Goal: Task Accomplishment & Management: Complete application form

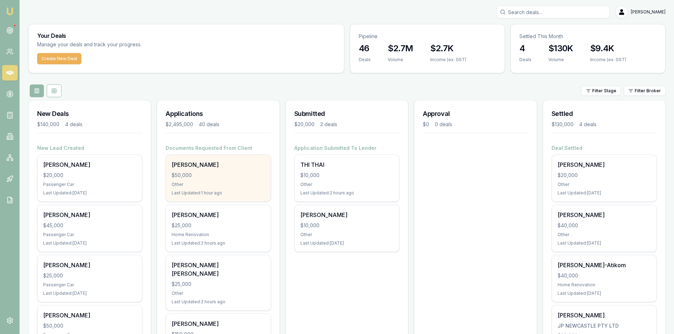
click at [223, 167] on div "[PERSON_NAME]" at bounding box center [218, 165] width 93 height 8
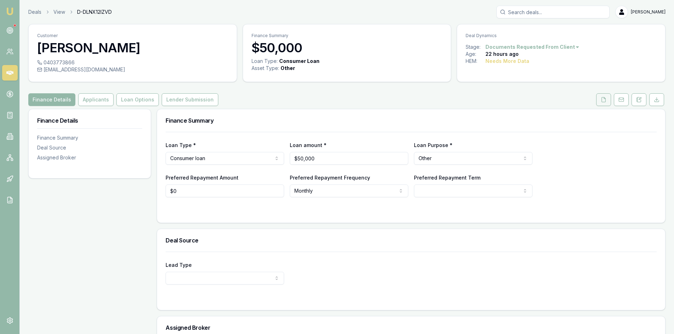
click at [605, 101] on icon at bounding box center [604, 100] width 6 height 6
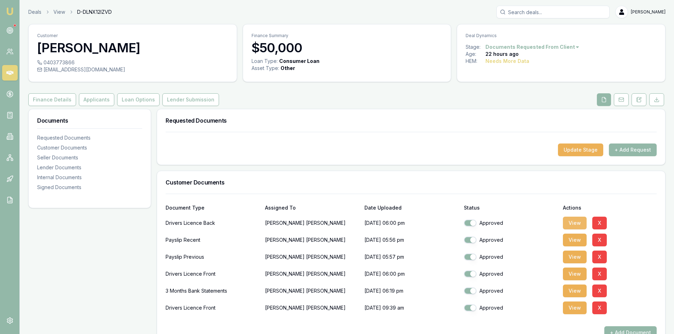
click at [577, 221] on button "View" at bounding box center [575, 223] width 24 height 13
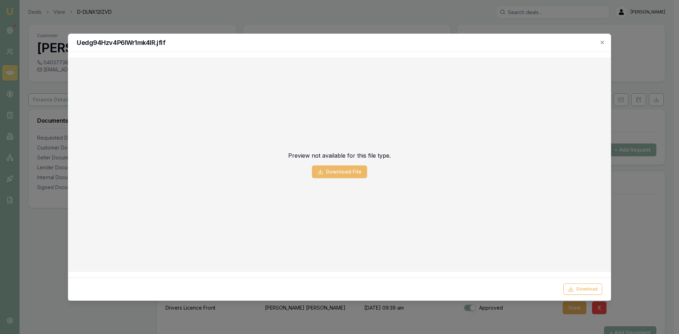
click at [351, 174] on button "Download File" at bounding box center [339, 172] width 55 height 13
click at [604, 44] on icon "button" at bounding box center [603, 43] width 6 height 6
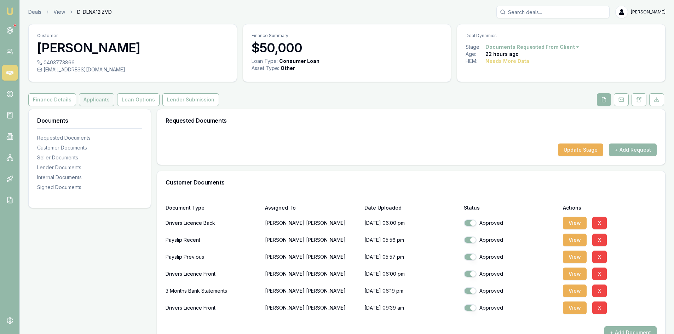
click at [93, 97] on button "Applicants" at bounding box center [96, 99] width 35 height 13
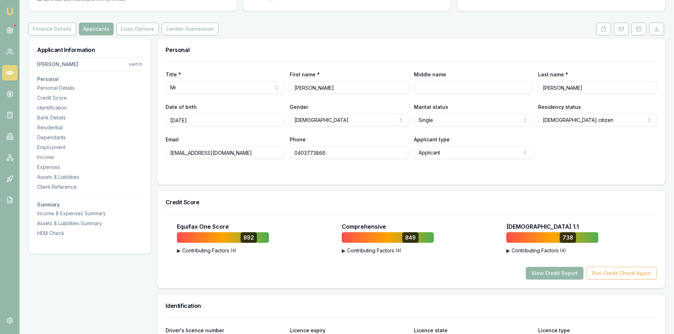
scroll to position [106, 0]
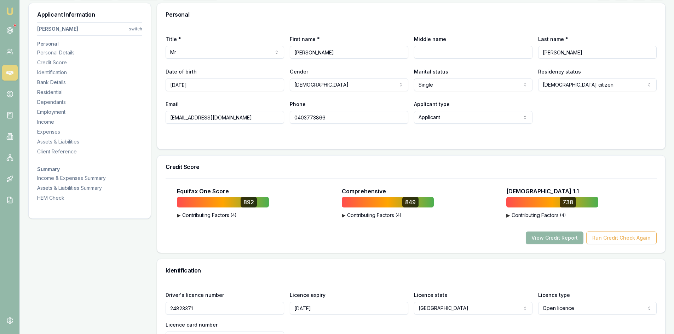
click at [547, 242] on button "View Credit Report" at bounding box center [555, 238] width 58 height 13
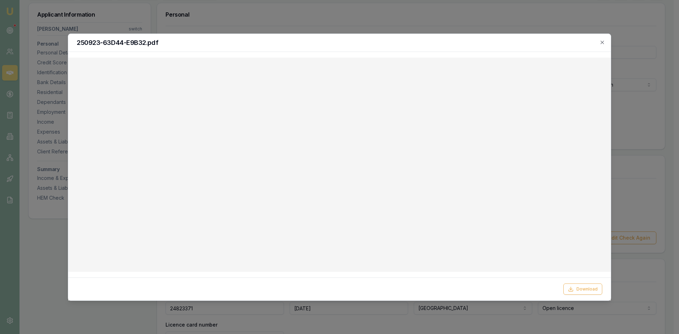
click at [637, 37] on div at bounding box center [339, 167] width 679 height 334
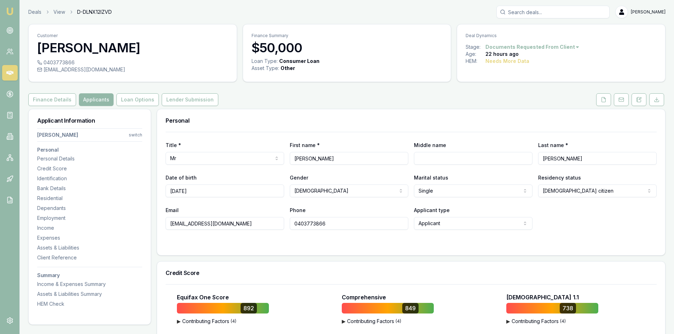
select select "OPEN_LICENCE"
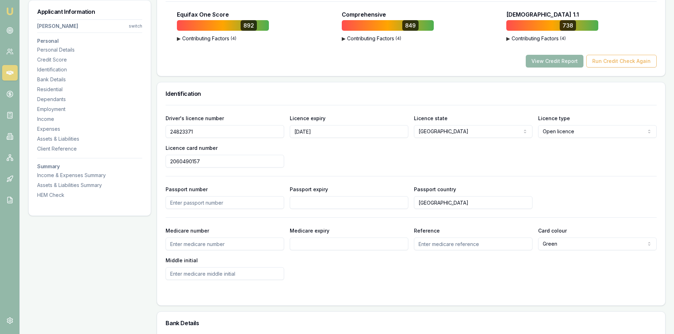
scroll to position [212, 0]
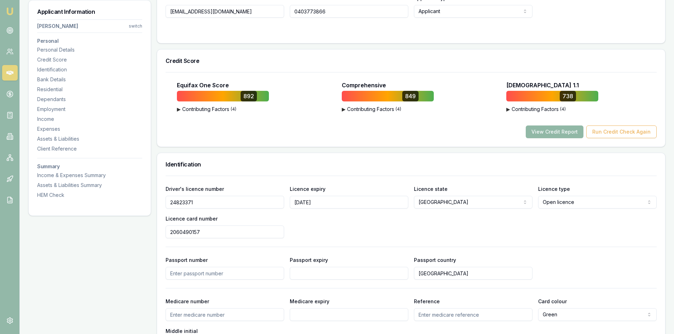
click at [544, 136] on button "View Credit Report" at bounding box center [555, 132] width 58 height 13
click at [550, 133] on button "View Credit Report" at bounding box center [555, 132] width 58 height 13
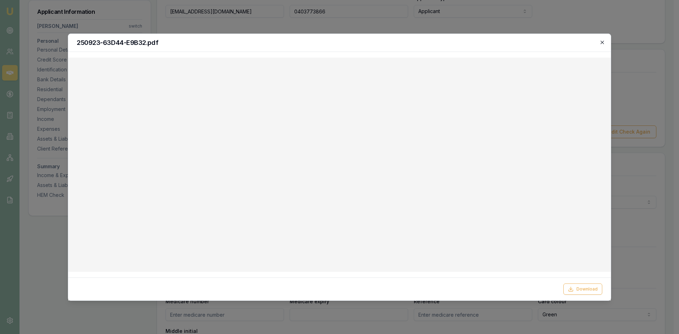
click at [605, 42] on icon "button" at bounding box center [603, 43] width 6 height 6
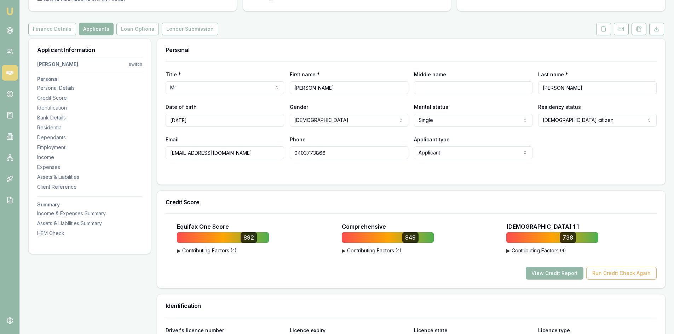
scroll to position [0, 0]
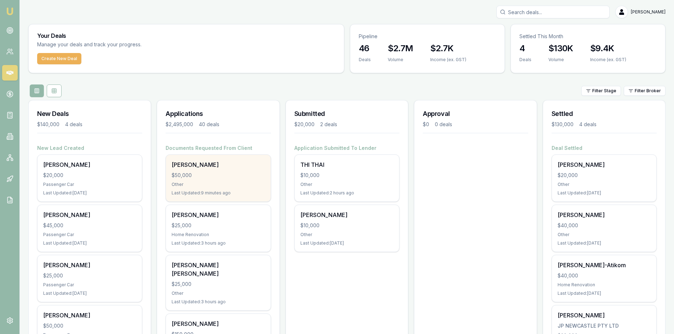
click at [205, 182] on div "Other" at bounding box center [218, 185] width 93 height 6
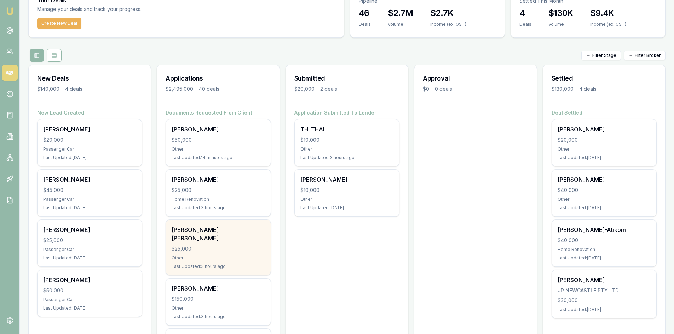
scroll to position [106, 0]
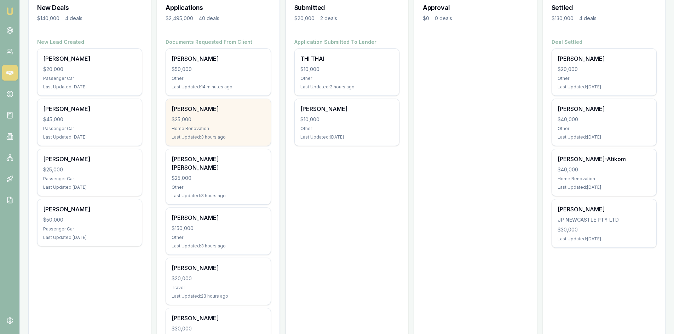
click at [200, 123] on div "Tuan Pham $25,000 Home Renovation Last Updated: 3 hours ago" at bounding box center [218, 122] width 104 height 47
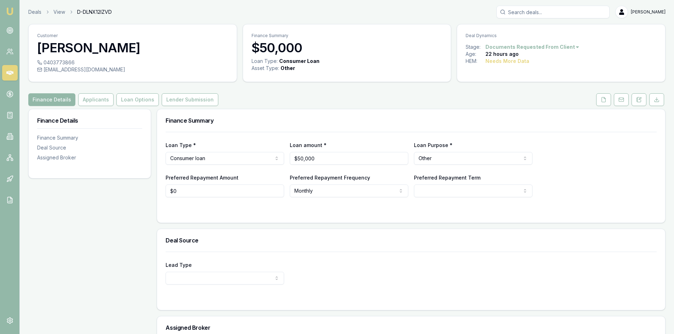
drag, startPoint x: 604, startPoint y: 104, endPoint x: 589, endPoint y: 107, distance: 15.8
click at [604, 104] on button at bounding box center [603, 99] width 15 height 13
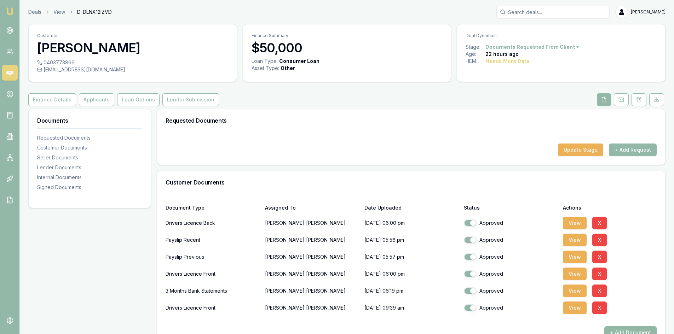
scroll to position [142, 0]
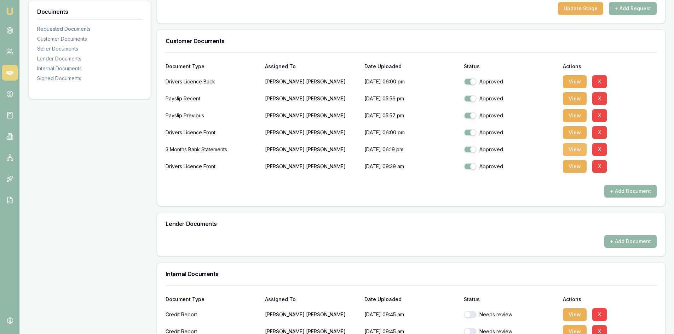
click at [578, 150] on button "View" at bounding box center [575, 149] width 24 height 13
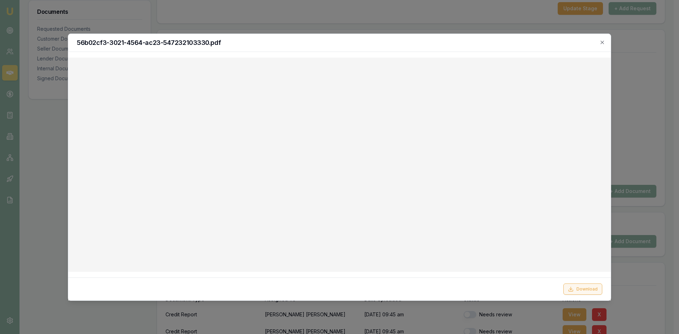
drag, startPoint x: 597, startPoint y: 293, endPoint x: 539, endPoint y: 265, distance: 64.3
click at [597, 292] on button "Download" at bounding box center [583, 289] width 39 height 11
drag, startPoint x: 324, startPoint y: 17, endPoint x: 291, endPoint y: 6, distance: 35.4
click at [324, 17] on div at bounding box center [339, 167] width 679 height 334
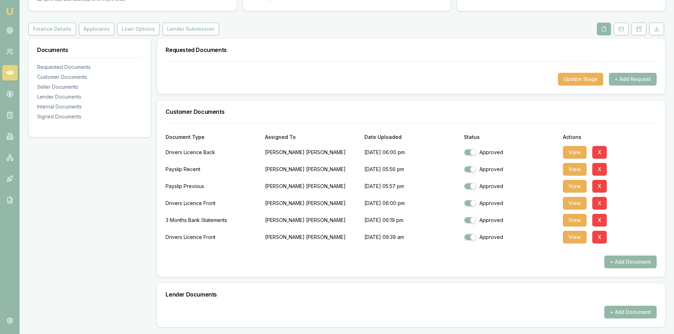
scroll to position [0, 0]
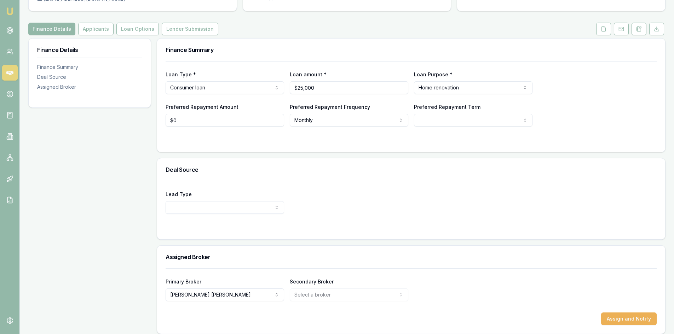
scroll to position [76, 0]
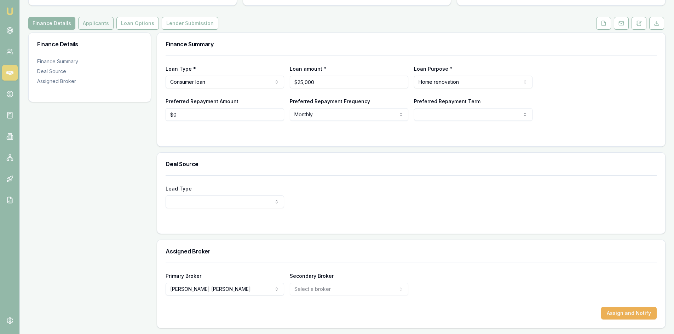
click at [98, 24] on button "Applicants" at bounding box center [95, 23] width 35 height 13
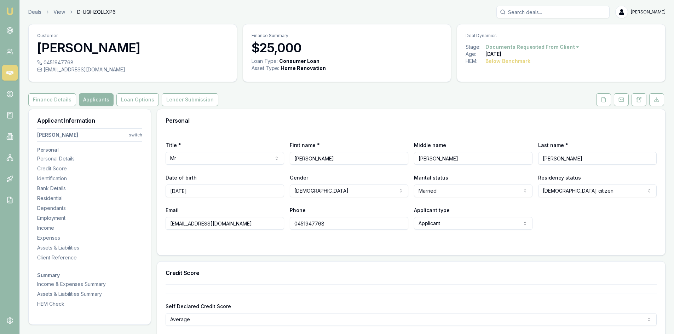
scroll to position [106, 0]
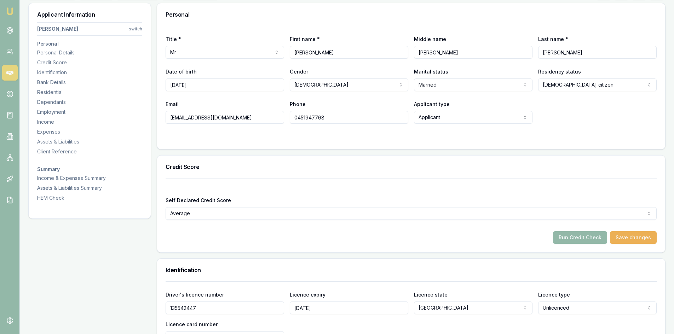
click at [253, 117] on input "[EMAIL_ADDRESS][DOMAIN_NAME]" at bounding box center [225, 117] width 119 height 13
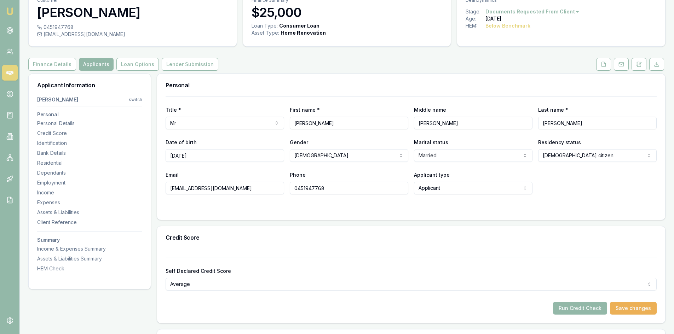
scroll to position [0, 0]
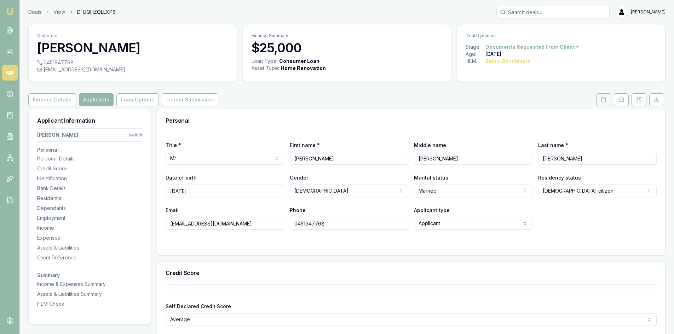
click at [604, 105] on button at bounding box center [603, 99] width 15 height 13
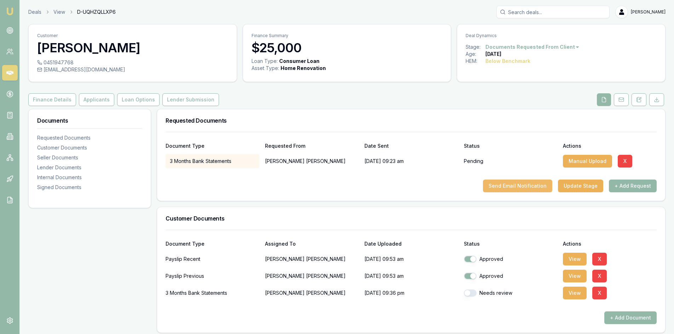
click at [530, 188] on button "Send Email Notification" at bounding box center [517, 186] width 69 height 13
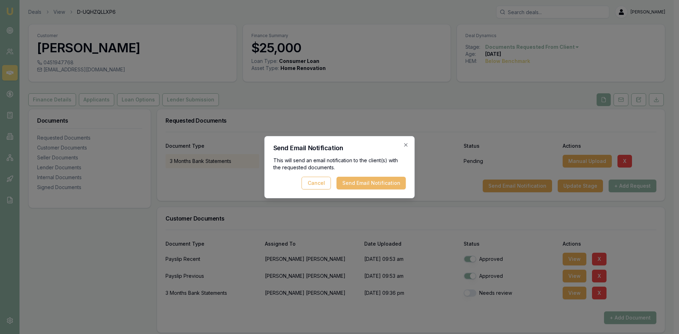
click at [374, 184] on button "Send Email Notification" at bounding box center [371, 183] width 69 height 13
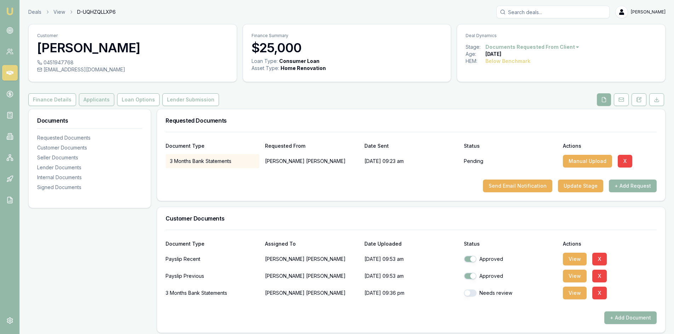
click at [90, 101] on button "Applicants" at bounding box center [96, 99] width 35 height 13
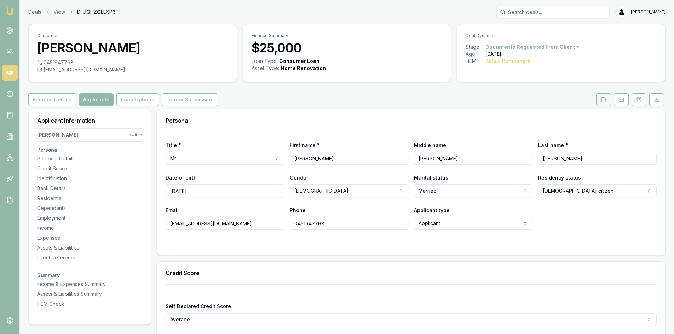
click at [601, 102] on icon at bounding box center [604, 100] width 6 height 6
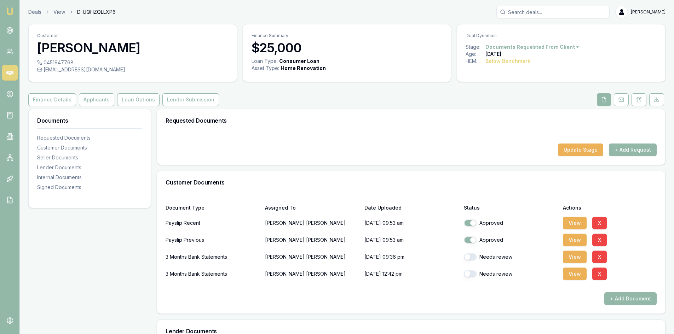
scroll to position [106, 0]
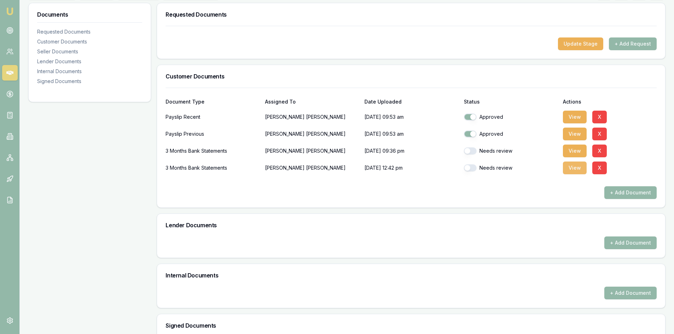
click at [580, 171] on button "View" at bounding box center [575, 168] width 24 height 13
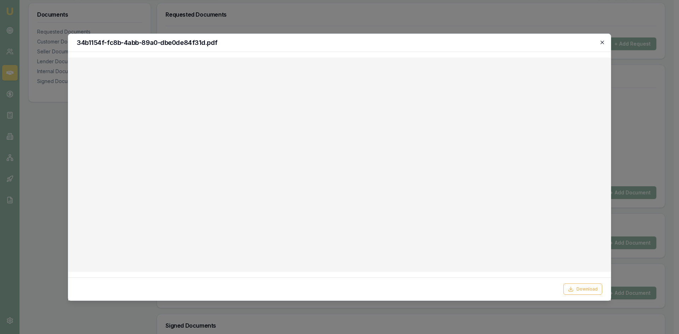
click at [602, 40] on icon "button" at bounding box center [603, 43] width 6 height 6
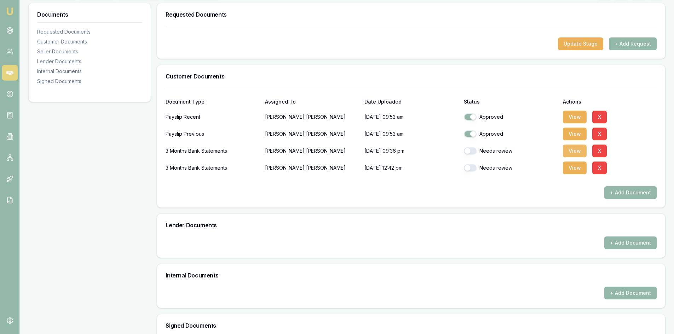
click at [573, 148] on button "View" at bounding box center [575, 151] width 24 height 13
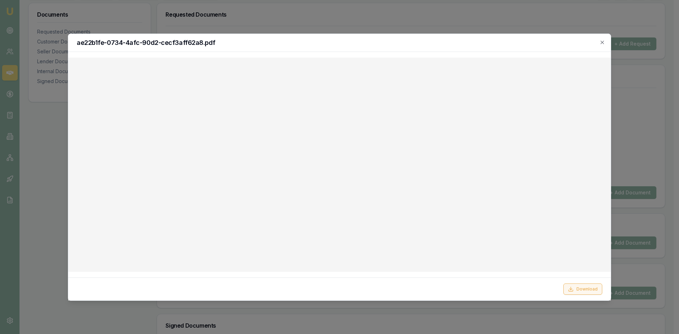
click at [593, 289] on button "Download" at bounding box center [583, 289] width 39 height 11
click at [601, 42] on icon "button" at bounding box center [603, 43] width 6 height 6
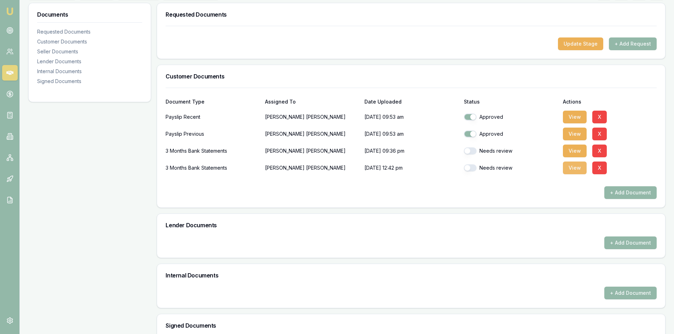
click at [573, 163] on button "View" at bounding box center [575, 168] width 24 height 13
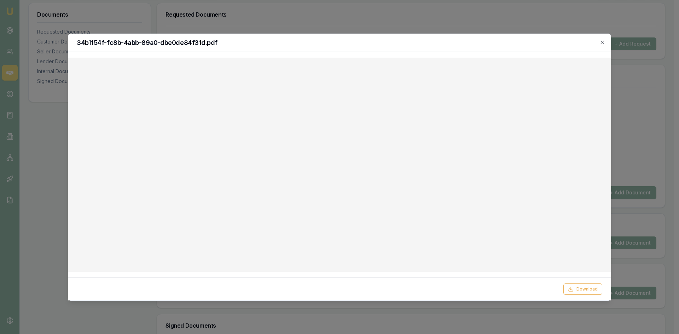
click at [606, 42] on div "34b1154f-fc8b-4abb-89a0-dbe0de84f31d.pdf" at bounding box center [339, 43] width 543 height 18
click at [601, 41] on icon "button" at bounding box center [603, 43] width 6 height 6
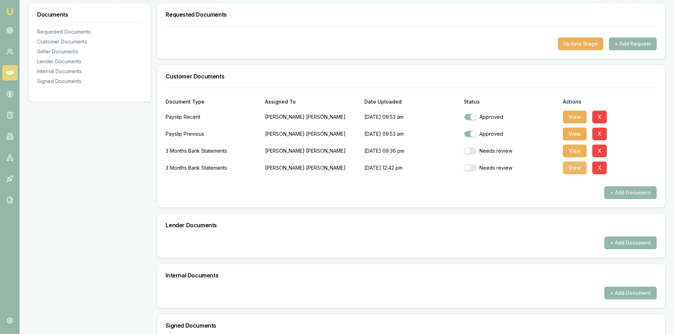
click at [581, 172] on button "View" at bounding box center [575, 168] width 24 height 13
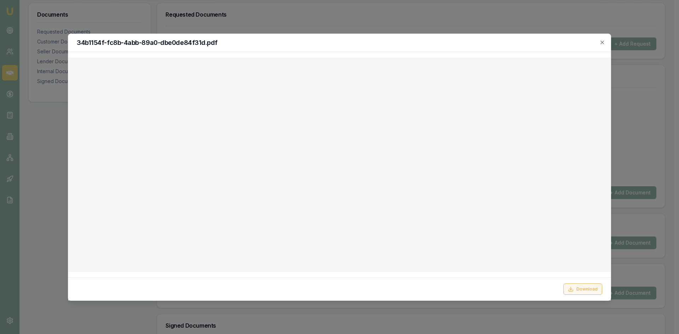
click at [581, 291] on button "Download" at bounding box center [583, 289] width 39 height 11
click at [601, 42] on icon "button" at bounding box center [603, 43] width 6 height 6
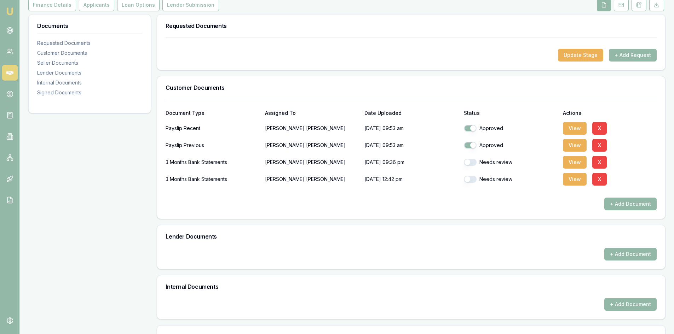
scroll to position [24, 0]
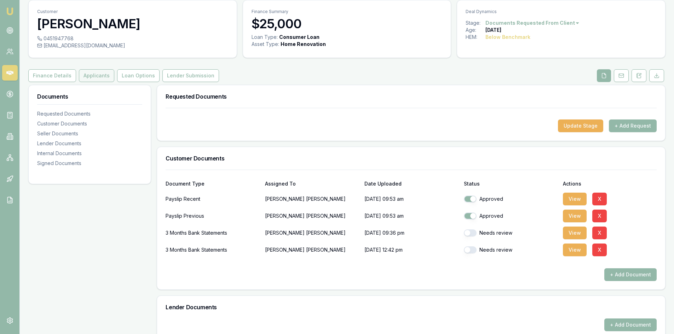
click at [97, 73] on button "Applicants" at bounding box center [96, 75] width 35 height 13
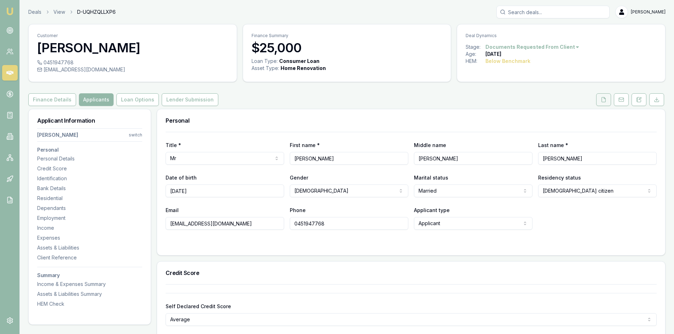
click at [603, 105] on button at bounding box center [603, 99] width 15 height 13
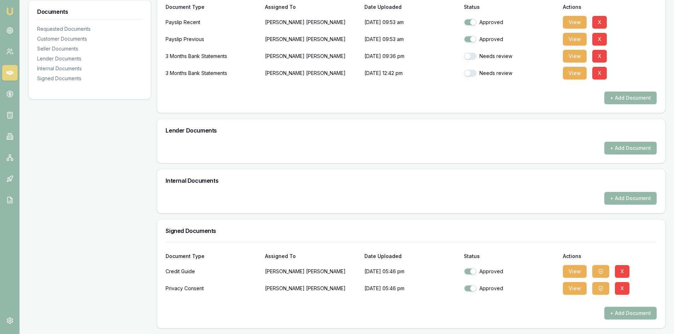
scroll to position [59, 0]
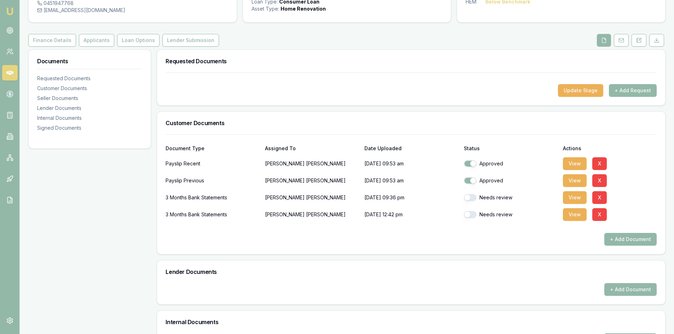
click at [474, 215] on button "button" at bounding box center [470, 214] width 13 height 7
checkbox input "true"
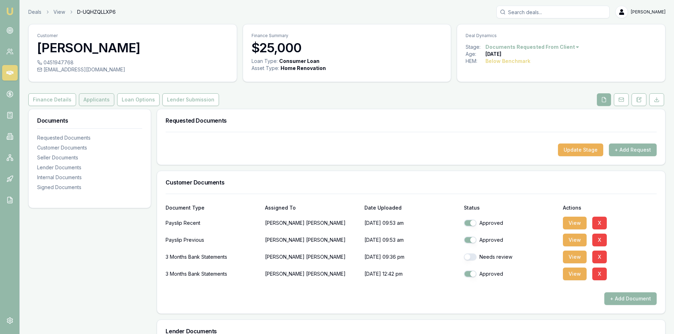
click at [95, 99] on button "Applicants" at bounding box center [96, 99] width 35 height 13
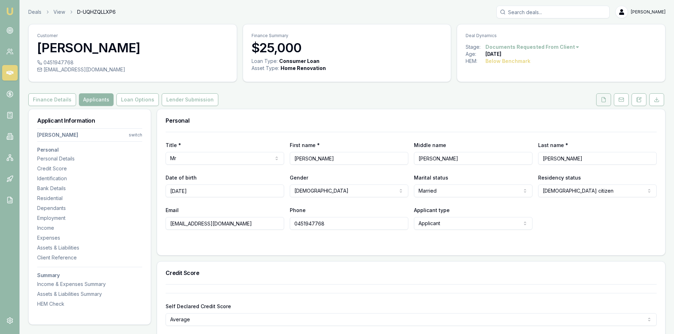
click at [607, 99] on button at bounding box center [603, 99] width 15 height 13
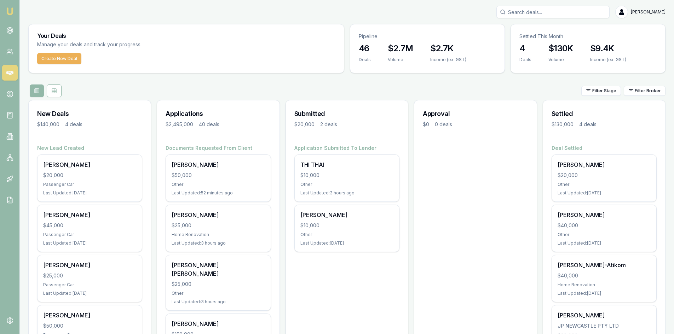
click at [561, 10] on input "Search deals" at bounding box center [553, 12] width 113 height 13
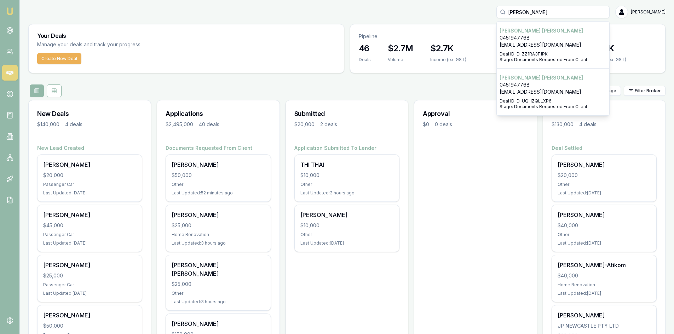
type input "[PERSON_NAME]"
click at [524, 99] on p "Deal ID: D-UQHZQLLXP6" at bounding box center [553, 101] width 107 height 6
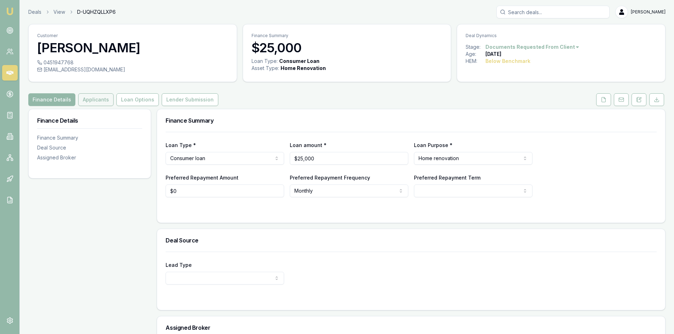
click at [87, 102] on button "Applicants" at bounding box center [95, 99] width 35 height 13
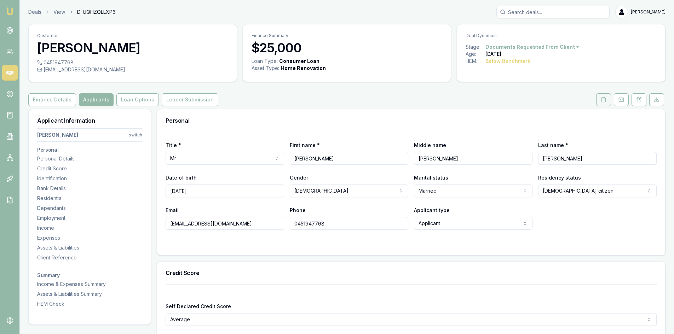
click at [605, 101] on icon at bounding box center [604, 100] width 6 height 6
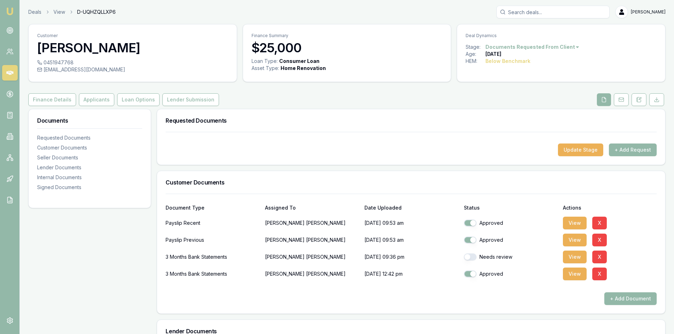
click at [526, 11] on input "Search deals" at bounding box center [553, 12] width 113 height 13
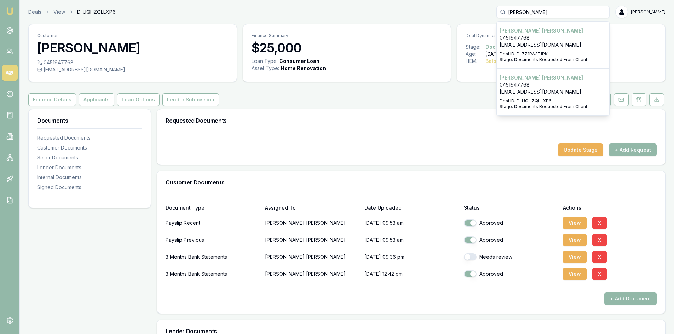
type input "[PERSON_NAME]"
click at [529, 42] on p "[EMAIL_ADDRESS][DOMAIN_NAME]" at bounding box center [553, 44] width 107 height 7
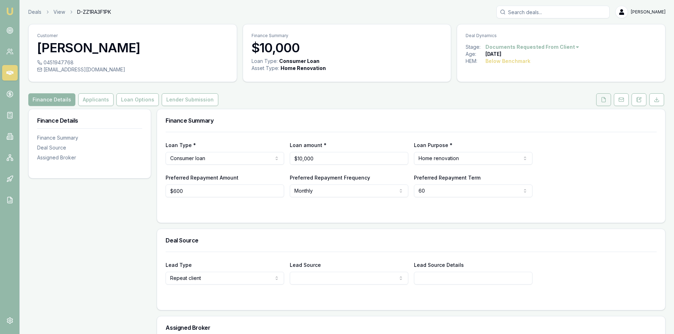
click at [602, 101] on icon at bounding box center [604, 99] width 4 height 5
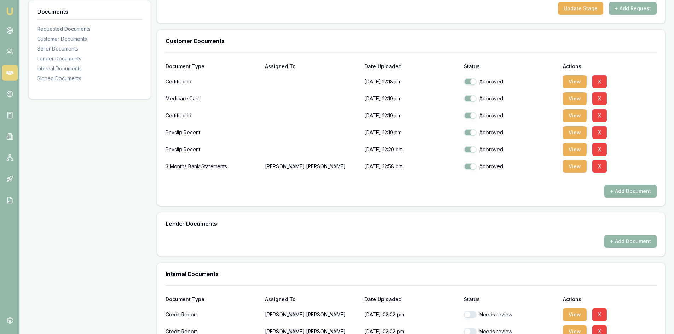
scroll to position [248, 0]
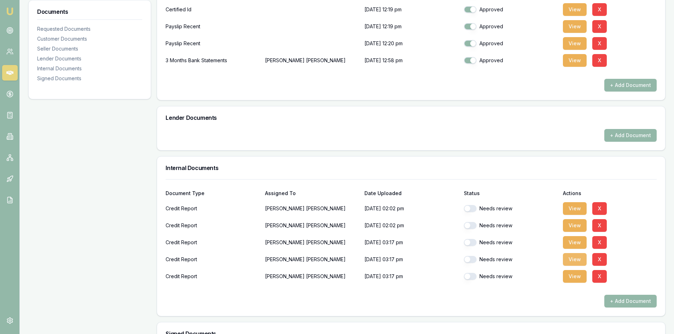
click at [575, 261] on button "View" at bounding box center [575, 259] width 24 height 13
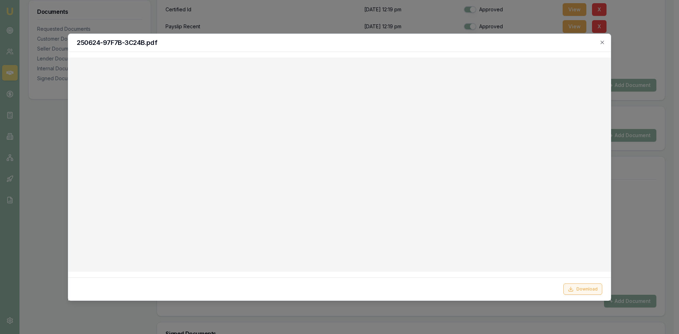
click at [583, 291] on button "Download" at bounding box center [583, 289] width 39 height 11
click at [601, 43] on icon "button" at bounding box center [603, 43] width 6 height 6
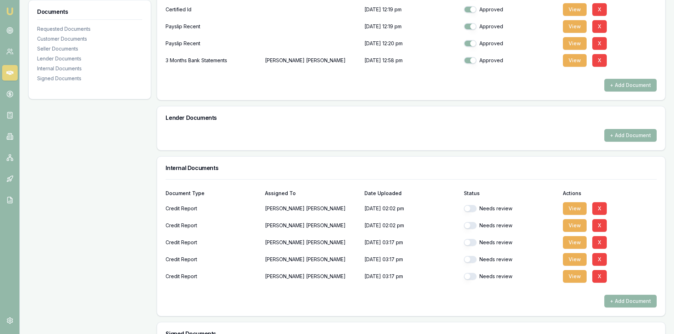
scroll to position [142, 0]
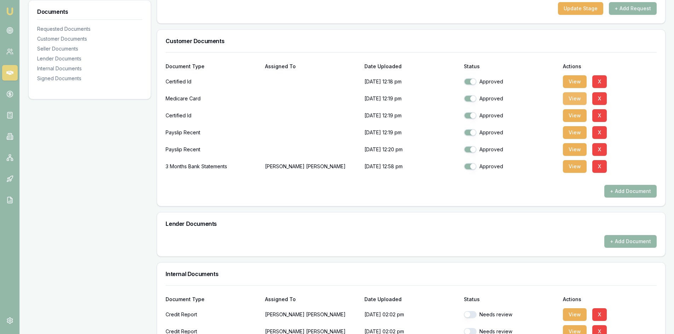
click at [568, 99] on button "View" at bounding box center [575, 98] width 24 height 13
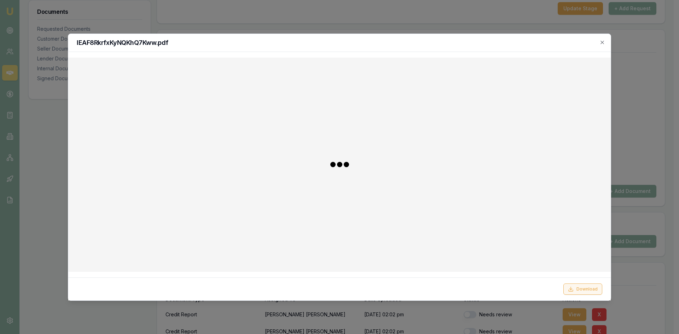
click at [590, 287] on button "Download" at bounding box center [583, 289] width 39 height 11
click at [605, 40] on icon "button" at bounding box center [603, 43] width 6 height 6
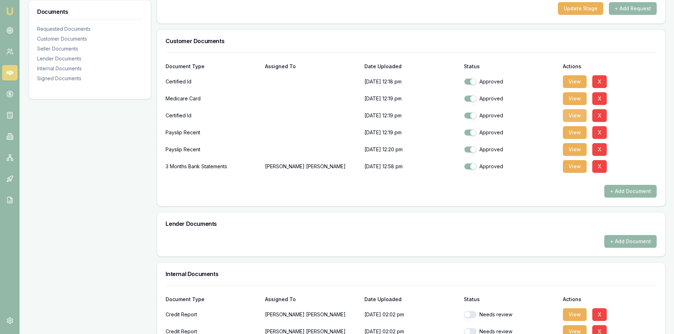
click at [564, 115] on button "View" at bounding box center [575, 115] width 24 height 13
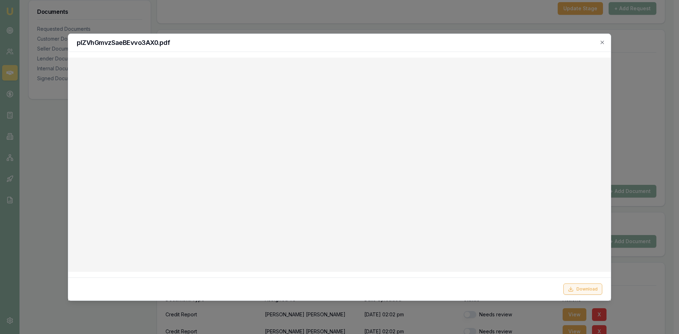
click at [597, 288] on button "Download" at bounding box center [583, 289] width 39 height 11
click at [603, 42] on icon "button" at bounding box center [602, 42] width 3 height 3
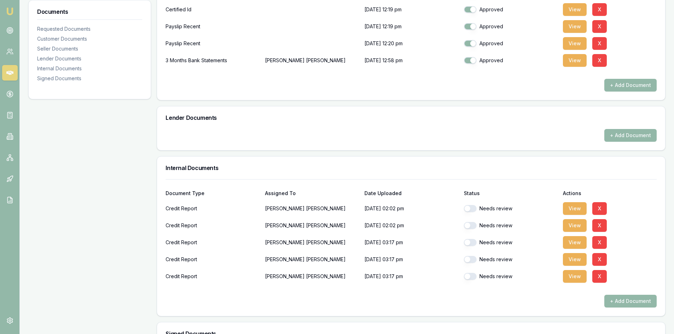
scroll to position [283, 0]
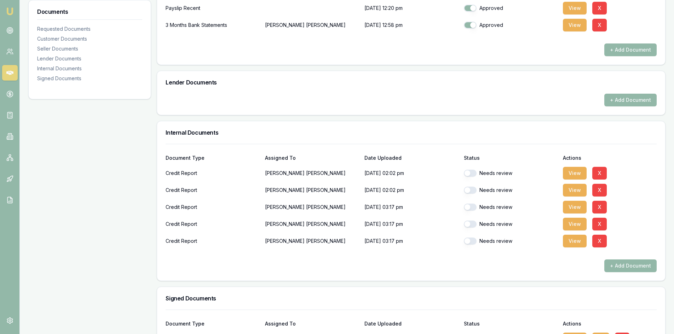
click at [473, 171] on button "button" at bounding box center [470, 173] width 13 height 7
click at [580, 177] on button "View" at bounding box center [575, 173] width 24 height 13
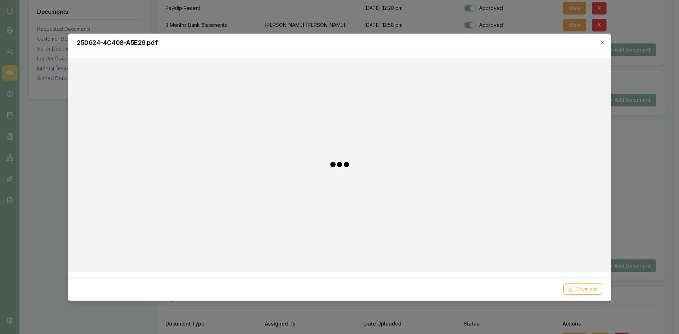
checkbox input "false"
checkbox input "true"
click at [604, 40] on icon "button" at bounding box center [603, 43] width 6 height 6
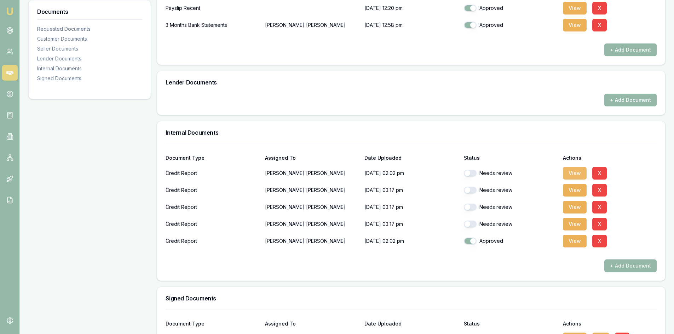
click at [578, 175] on button "View" at bounding box center [575, 173] width 24 height 13
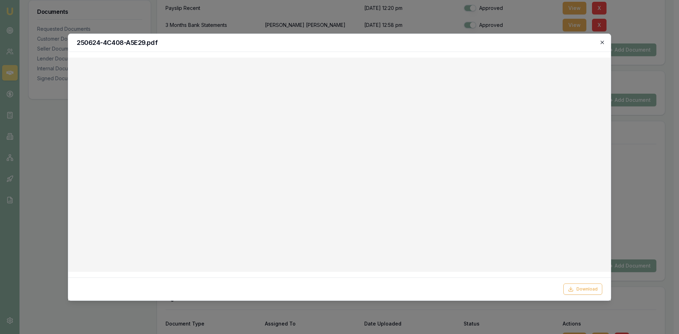
click at [603, 43] on icon "button" at bounding box center [602, 42] width 3 height 3
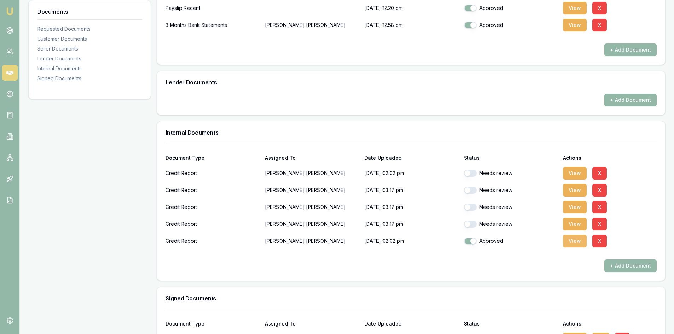
click at [575, 245] on button "View" at bounding box center [575, 241] width 24 height 13
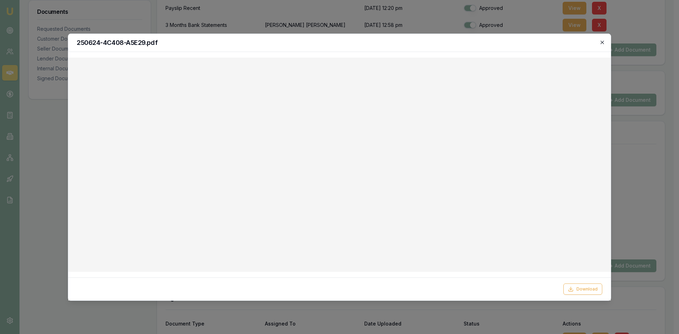
click at [602, 45] on icon "button" at bounding box center [603, 43] width 6 height 6
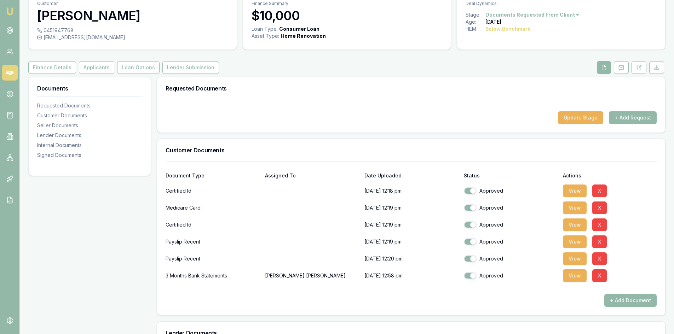
scroll to position [0, 0]
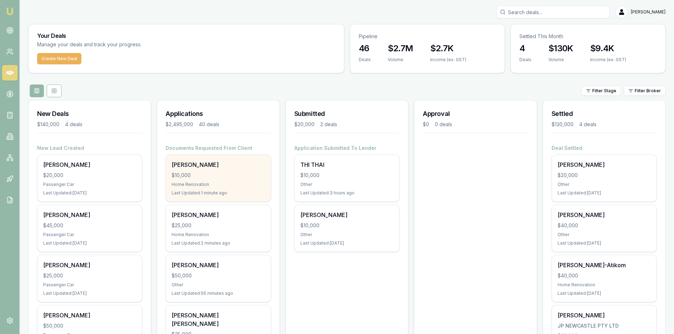
click at [197, 172] on div "$10,000" at bounding box center [218, 175] width 93 height 7
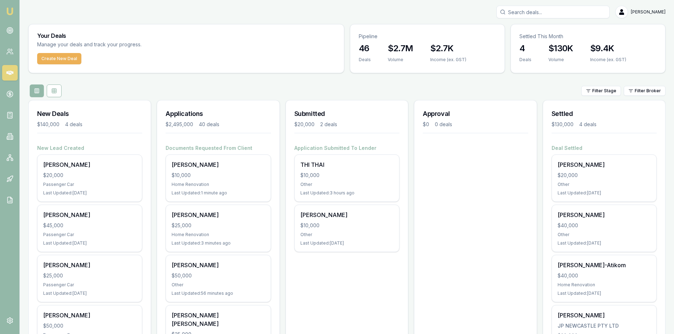
click at [522, 13] on input "Search deals" at bounding box center [553, 12] width 113 height 13
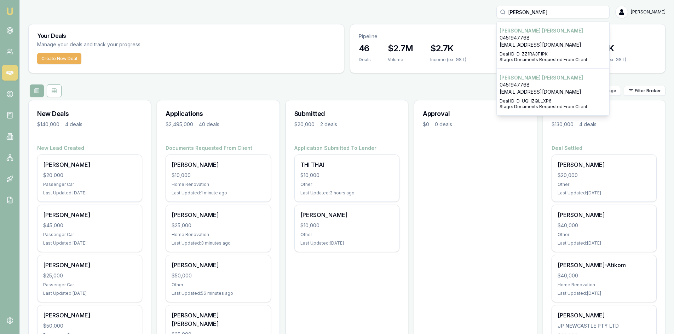
type input "[PERSON_NAME]"
click at [542, 54] on p "Deal ID: D-ZZ1RA3F1PK" at bounding box center [553, 54] width 107 height 6
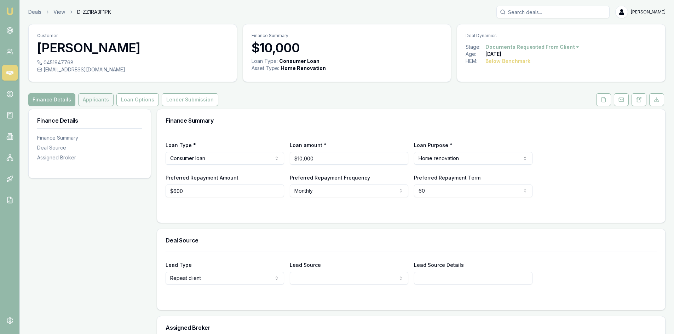
click at [103, 102] on button "Applicants" at bounding box center [95, 99] width 35 height 13
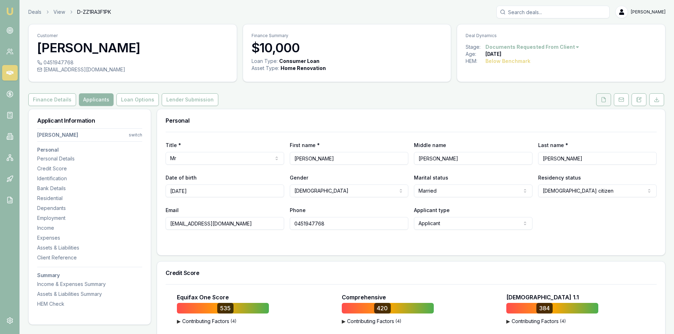
click at [604, 103] on button at bounding box center [603, 99] width 15 height 13
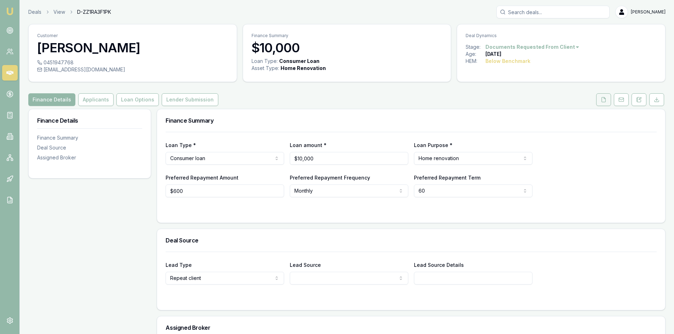
click at [606, 99] on icon at bounding box center [604, 99] width 4 height 5
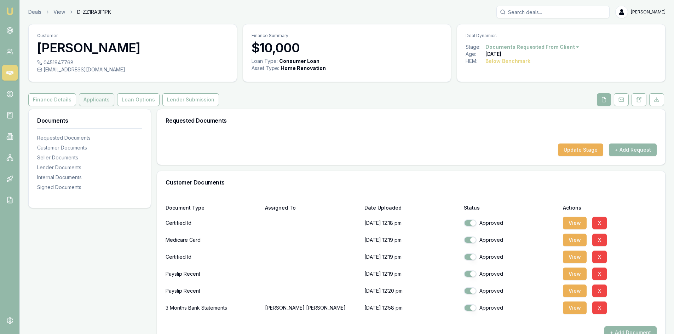
click at [90, 104] on button "Applicants" at bounding box center [96, 99] width 35 height 13
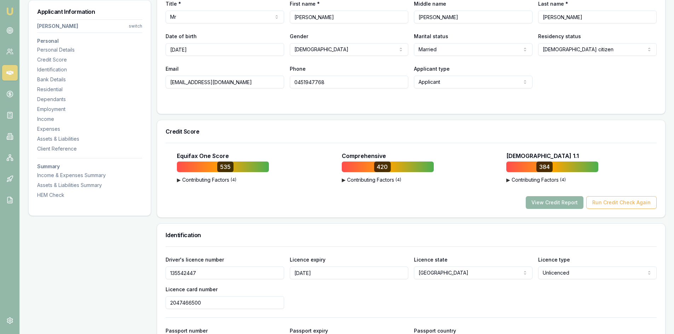
scroll to position [35, 0]
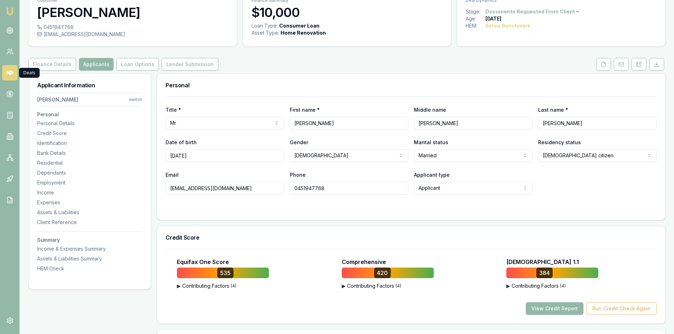
click at [8, 74] on icon at bounding box center [9, 73] width 7 height 4
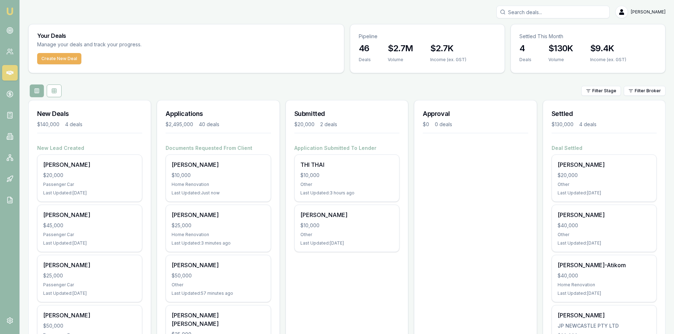
click at [571, 13] on input "Search deals" at bounding box center [553, 12] width 113 height 13
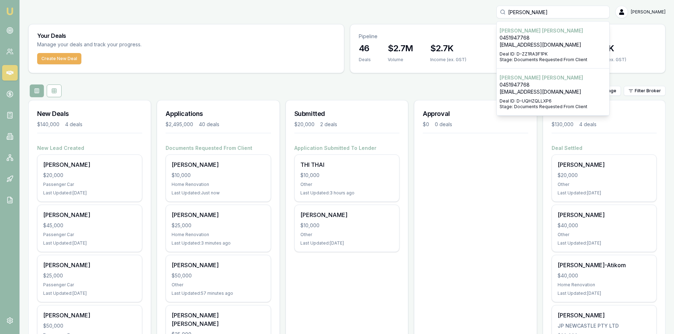
type input "tuan"
click at [532, 94] on p "[EMAIL_ADDRESS][DOMAIN_NAME]" at bounding box center [553, 91] width 107 height 7
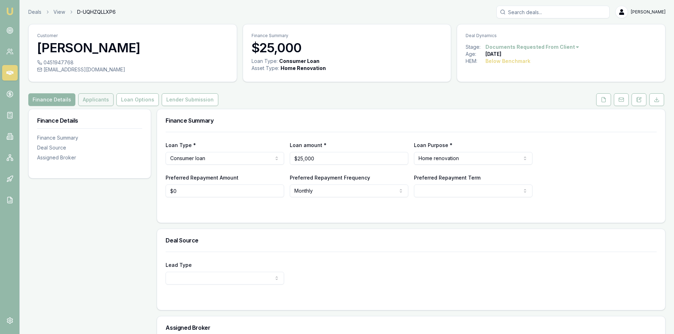
click at [99, 103] on button "Applicants" at bounding box center [95, 99] width 35 height 13
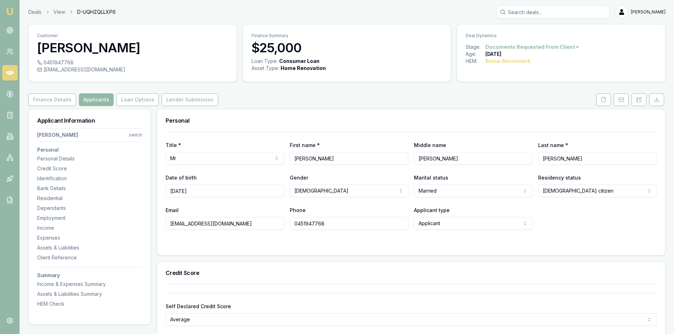
scroll to position [35, 0]
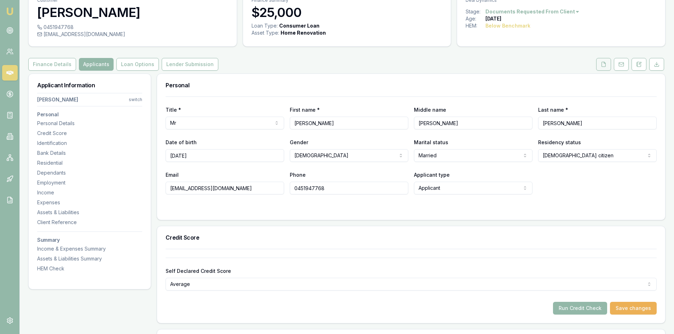
click at [604, 67] on icon at bounding box center [604, 64] width 4 height 5
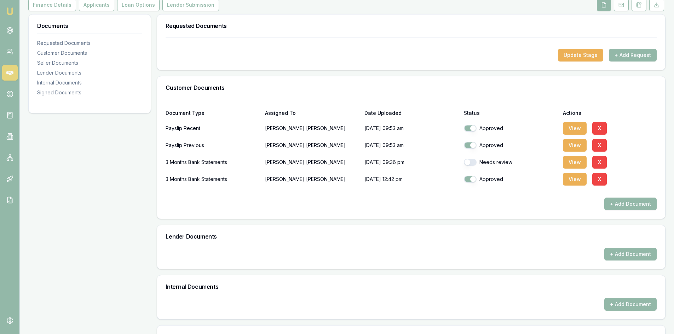
scroll to position [24, 0]
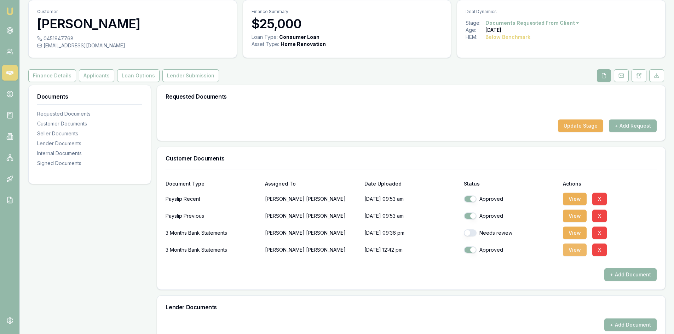
click at [575, 252] on button "View" at bounding box center [575, 250] width 24 height 13
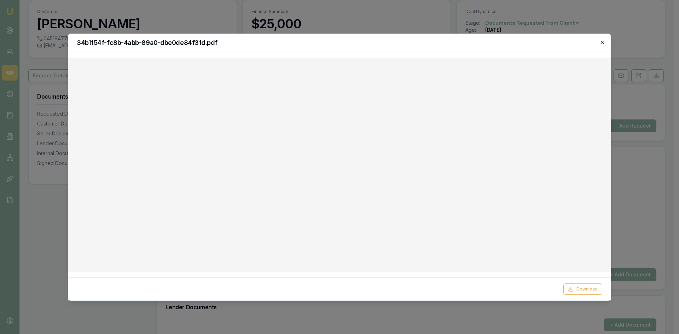
drag, startPoint x: 605, startPoint y: 41, endPoint x: 560, endPoint y: 6, distance: 56.7
click at [605, 41] on icon "button" at bounding box center [603, 43] width 6 height 6
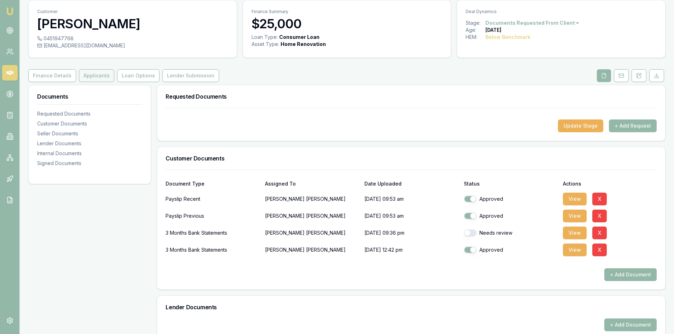
click at [90, 81] on button "Applicants" at bounding box center [96, 75] width 35 height 13
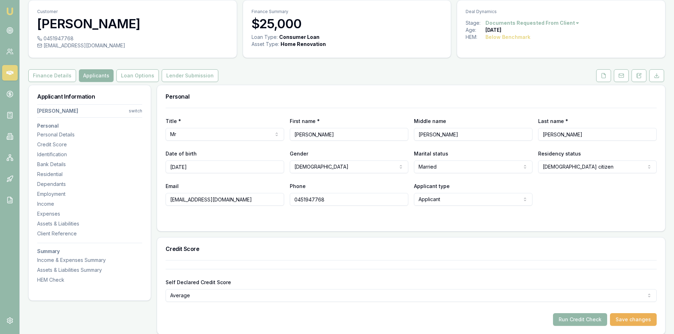
click at [303, 201] on input "0451947768" at bounding box center [349, 199] width 119 height 13
drag, startPoint x: 237, startPoint y: 202, endPoint x: 131, endPoint y: 198, distance: 107.0
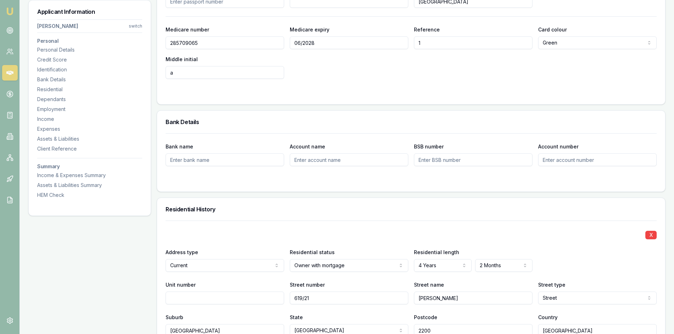
scroll to position [378, 0]
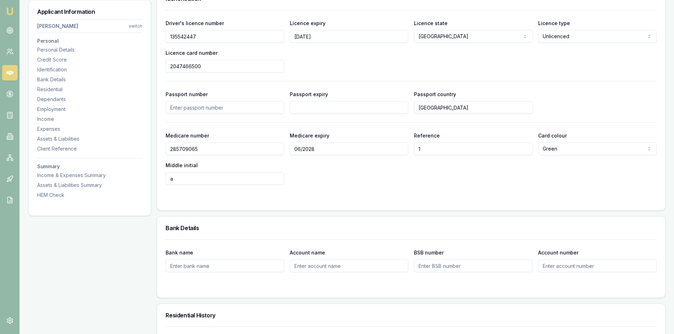
click at [188, 67] on input "2047466500" at bounding box center [225, 66] width 119 height 13
click at [175, 38] on input "135542447" at bounding box center [225, 36] width 119 height 13
click at [183, 66] on input "2047466500" at bounding box center [225, 66] width 119 height 13
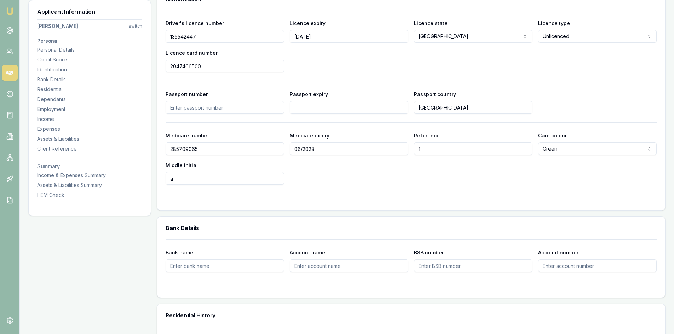
click at [183, 66] on input "2047466500" at bounding box center [225, 66] width 119 height 13
click at [186, 150] on input "285709065" at bounding box center [225, 149] width 119 height 13
click at [185, 67] on input "2047466500" at bounding box center [225, 66] width 119 height 13
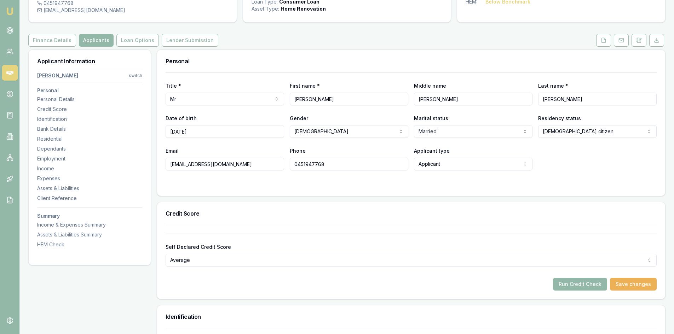
scroll to position [0, 0]
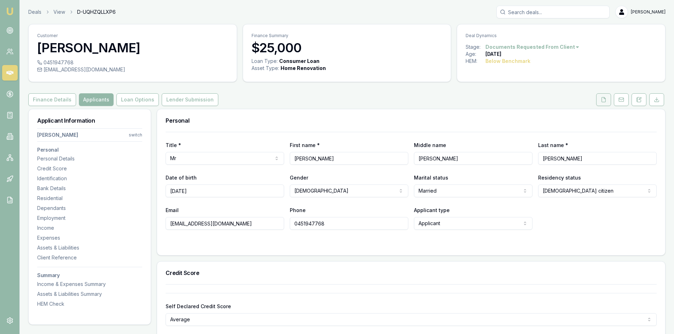
click at [608, 98] on button at bounding box center [603, 99] width 15 height 13
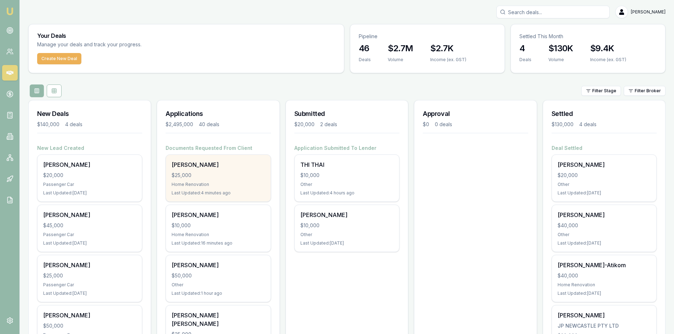
scroll to position [71, 0]
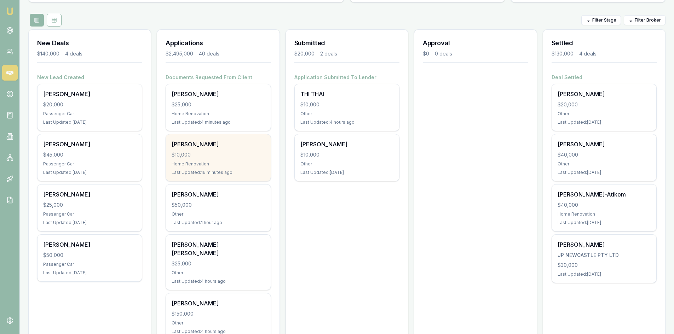
click at [197, 168] on div "[PERSON_NAME] $10,000 Home Renovation Last Updated: 16 minutes ago" at bounding box center [218, 157] width 104 height 47
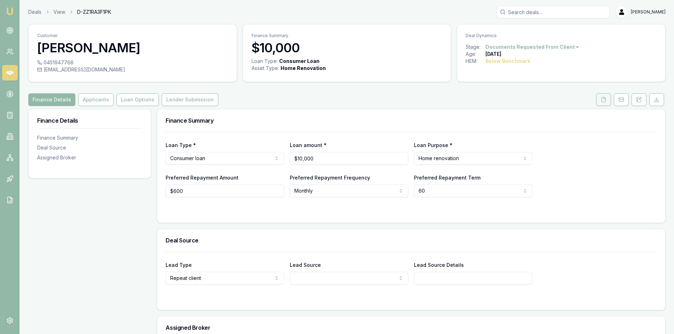
click at [603, 102] on icon at bounding box center [604, 99] width 4 height 5
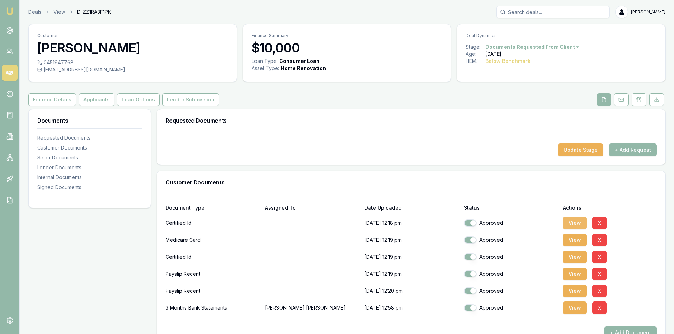
click at [572, 222] on button "View" at bounding box center [575, 223] width 24 height 13
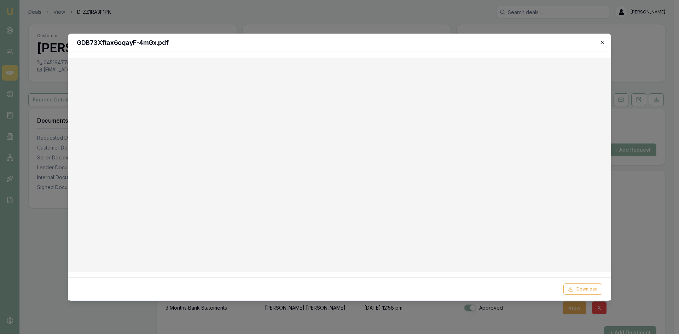
click at [602, 41] on icon "button" at bounding box center [603, 43] width 6 height 6
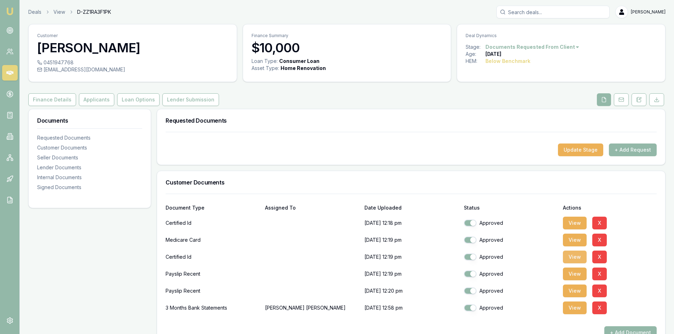
click at [572, 256] on button "View" at bounding box center [575, 257] width 24 height 13
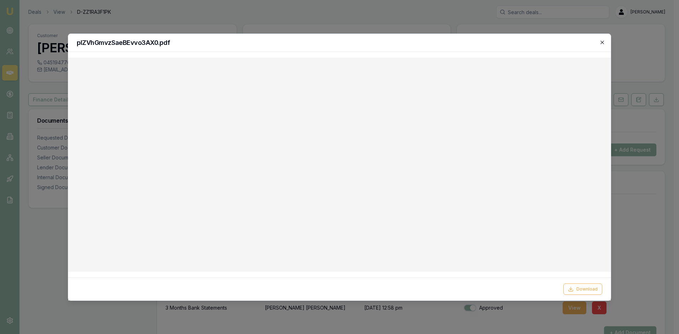
click at [602, 41] on icon "button" at bounding box center [602, 42] width 3 height 3
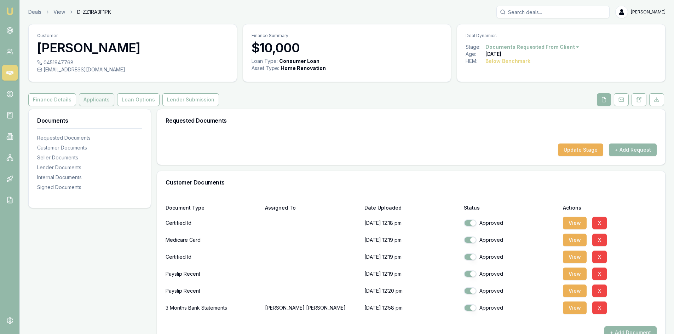
click at [92, 100] on button "Applicants" at bounding box center [96, 99] width 35 height 13
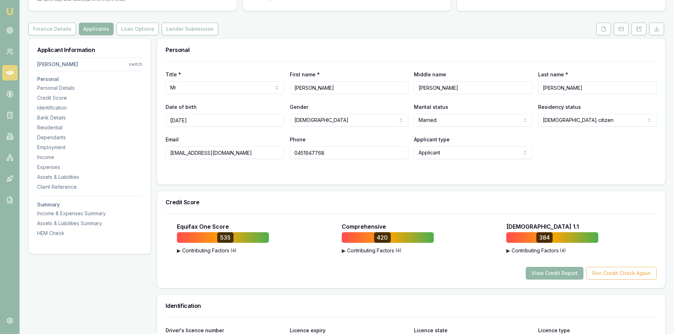
scroll to position [35, 0]
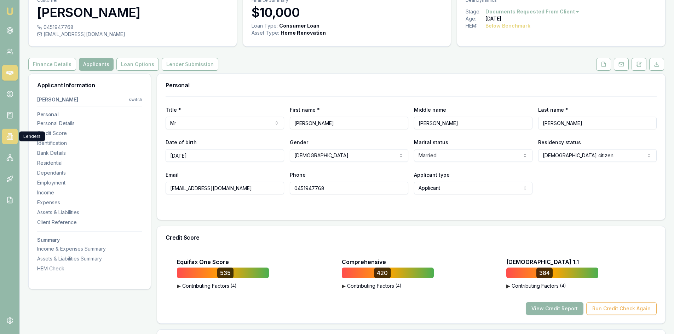
click at [12, 135] on icon at bounding box center [9, 136] width 7 height 7
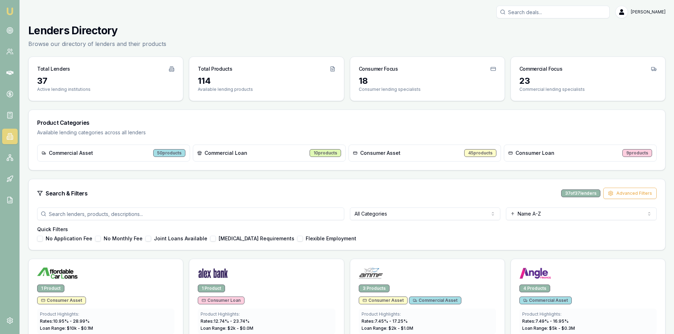
scroll to position [35, 0]
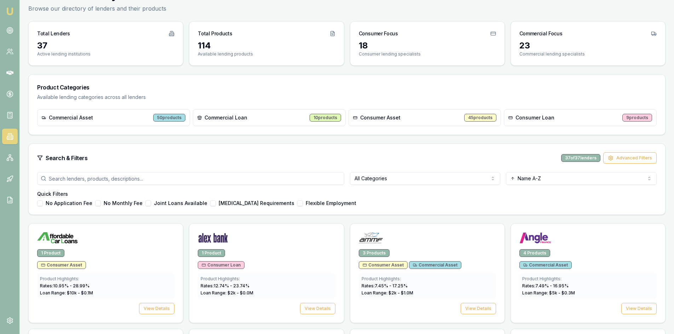
click at [429, 177] on html "Emu Broker [PERSON_NAME] Toggle Menu Lenders Directory Browse our directory of …" at bounding box center [337, 132] width 674 height 334
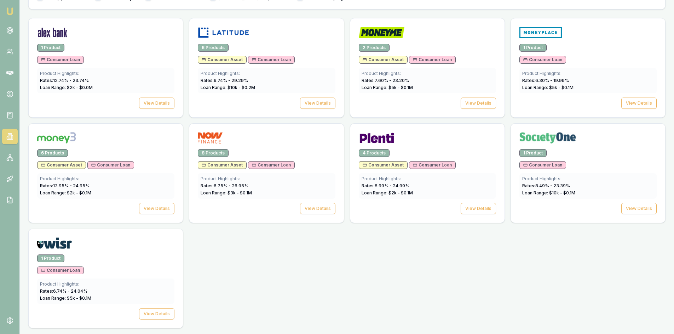
scroll to position [170, 0]
